Goal: Transaction & Acquisition: Purchase product/service

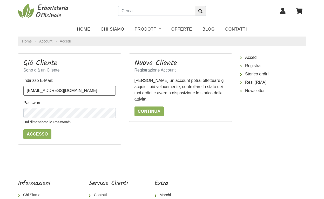
type input "[EMAIL_ADDRESS][DOMAIN_NAME]"
click at [88, 132] on form "Indirizzo E-Mail: [EMAIL_ADDRESS][DOMAIN_NAME] Password: Hai dimenticato la Pas…" at bounding box center [69, 109] width 92 height 62
click at [67, 122] on link "Hai dimenticato la Password?" at bounding box center [47, 122] width 48 height 4
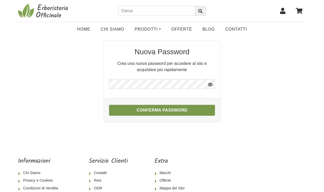
click at [163, 108] on button "Conferma Password" at bounding box center [162, 110] width 106 height 11
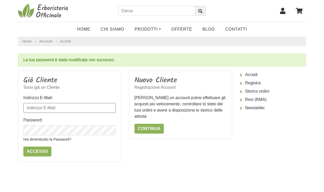
type input "ale.signo@me.com"
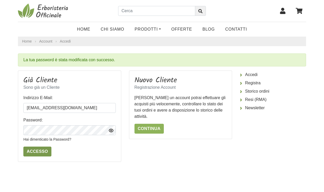
click at [44, 151] on input "Accesso" at bounding box center [37, 151] width 28 height 10
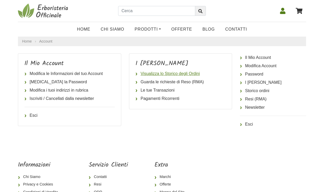
click at [174, 74] on link "Visualizza lo Storico degli Ordini" at bounding box center [180, 73] width 90 height 8
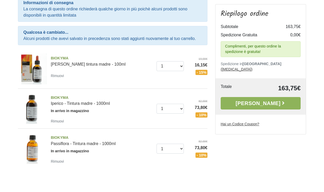
scroll to position [73, 0]
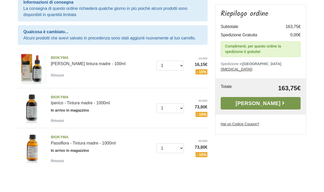
click at [249, 99] on link "Alla Cassa" at bounding box center [260, 103] width 80 height 12
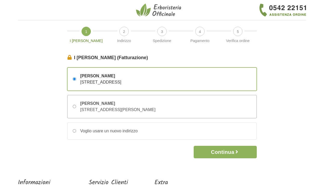
click at [142, 107] on div "Alessandro Signorelli via Agostino Bertani, 10 – 20154 Milano, Milano, Italia" at bounding box center [115, 106] width 79 height 12
click at [76, 107] on input "Alessandro Signorelli via Agostino Bertani, 10 – 20154 Milano, Milano, Italia" at bounding box center [74, 106] width 3 height 3
radio input "true"
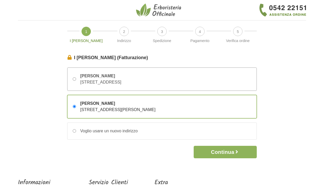
click at [200, 78] on div "Alessandro Signorelli via Bologna, 10 – 20025 Milano, Milano, Italia" at bounding box center [161, 79] width 189 height 23
click at [76, 78] on input "Alessandro Signorelli via Bologna, 10 – 20025 Milano, Milano, Italia" at bounding box center [74, 78] width 3 height 3
radio input "true"
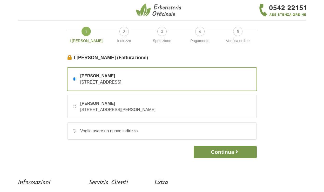
click at [212, 154] on button "Continua" at bounding box center [224, 152] width 63 height 12
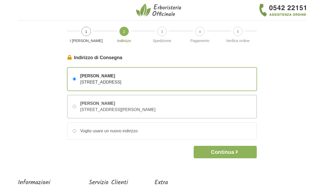
click at [201, 105] on div "Alessandro Signorelli via Agostino Bertani, 10 – 20154 Milano, Milano, Italia" at bounding box center [161, 106] width 189 height 23
click at [76, 105] on input "Alessandro Signorelli via Agostino Bertani, 10 – 20154 Milano, Milano, Italia" at bounding box center [74, 106] width 3 height 3
radio input "true"
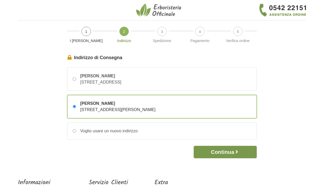
click at [217, 151] on button "Continua" at bounding box center [224, 152] width 63 height 12
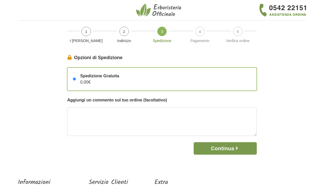
click at [217, 151] on button "Continua" at bounding box center [224, 148] width 63 height 12
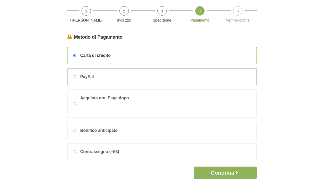
scroll to position [22, 0]
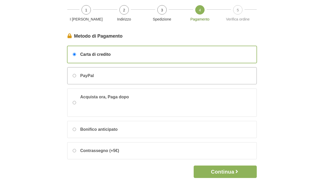
click at [214, 76] on div "PayPal" at bounding box center [161, 75] width 189 height 17
click at [76, 76] on input "PayPal" at bounding box center [74, 75] width 3 height 3
radio input "true"
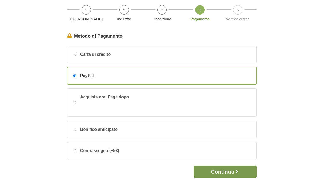
click at [227, 171] on button "Continua" at bounding box center [224, 171] width 63 height 12
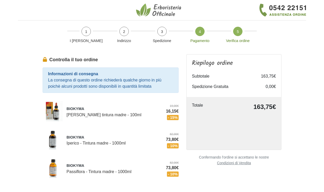
click at [198, 30] on span "4" at bounding box center [199, 31] width 9 height 9
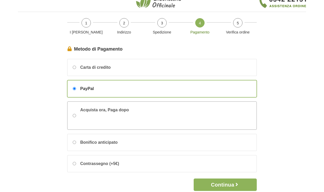
scroll to position [6, 0]
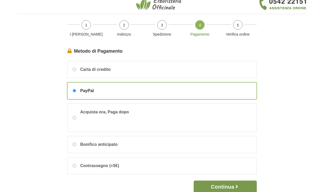
click at [241, 188] on button "Continua" at bounding box center [224, 186] width 63 height 12
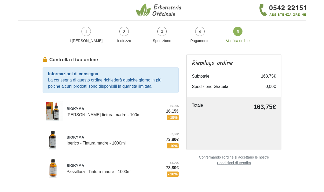
click at [163, 113] on div "19,00€ 16,15€ - 15%" at bounding box center [172, 112] width 20 height 17
click at [168, 112] on span "16,15€" at bounding box center [172, 111] width 13 height 6
click at [310, 7] on div at bounding box center [162, 10] width 296 height 20
click at [158, 113] on div "BIOKYMA Damiana foglie tintura madre - 100ml" at bounding box center [112, 112] width 92 height 12
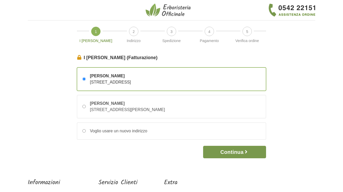
click at [243, 155] on button "Continua" at bounding box center [234, 152] width 63 height 12
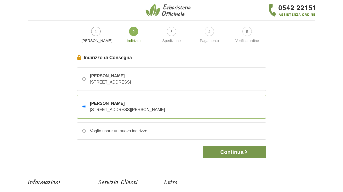
click at [243, 151] on button "Continua" at bounding box center [234, 152] width 63 height 12
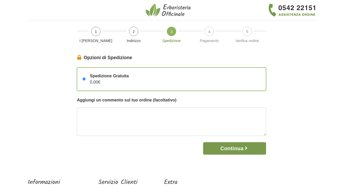
click at [244, 150] on button "Continua" at bounding box center [234, 148] width 63 height 12
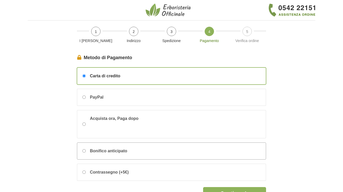
click at [244, 150] on div "Bonifico anticipato" at bounding box center [171, 151] width 189 height 17
click at [86, 150] on input "Bonifico anticipato" at bounding box center [83, 150] width 3 height 3
radio input "true"
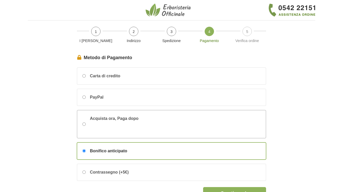
click at [227, 127] on div "Acquista ora, Paga dopo" at bounding box center [171, 124] width 189 height 28
click at [86, 126] on input "Acquista ora, Paga dopo" at bounding box center [83, 123] width 3 height 3
radio input "true"
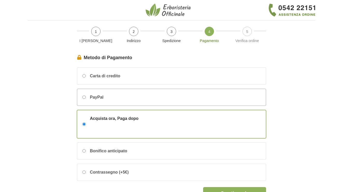
click at [222, 99] on div "PayPal" at bounding box center [171, 97] width 189 height 17
click at [86, 99] on input "PayPal" at bounding box center [83, 96] width 3 height 3
radio input "true"
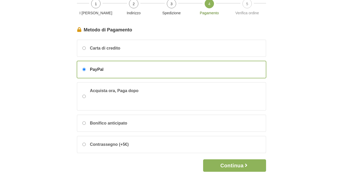
scroll to position [44, 0]
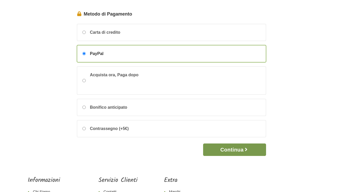
click at [250, 150] on button "Continua" at bounding box center [234, 149] width 63 height 12
